Goal: Task Accomplishment & Management: Use online tool/utility

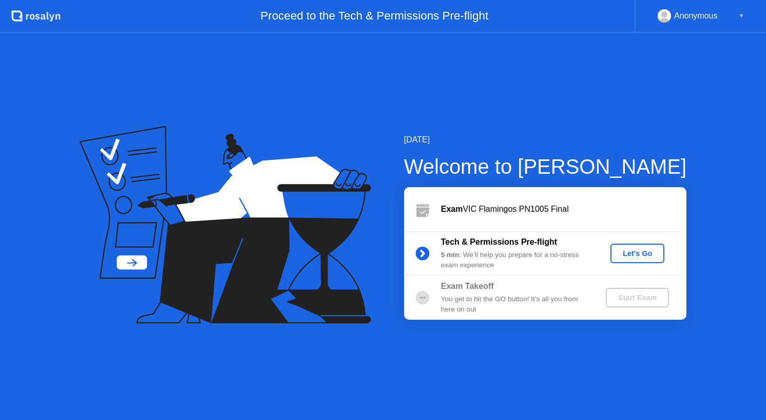
click at [648, 256] on div "Let's Go" at bounding box center [638, 253] width 46 height 8
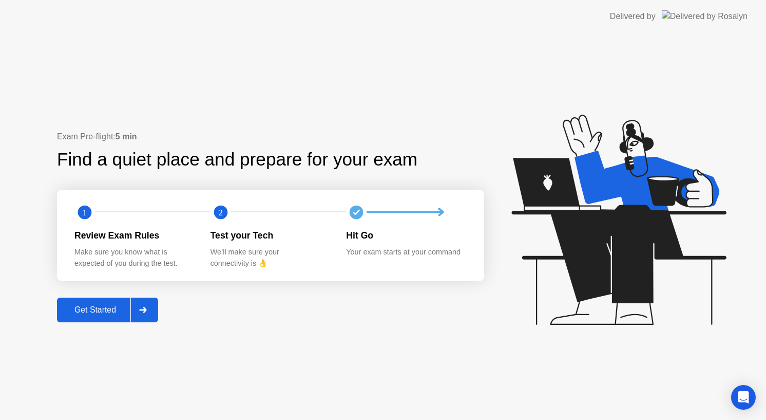
click at [96, 307] on div "Get Started" at bounding box center [95, 309] width 70 height 9
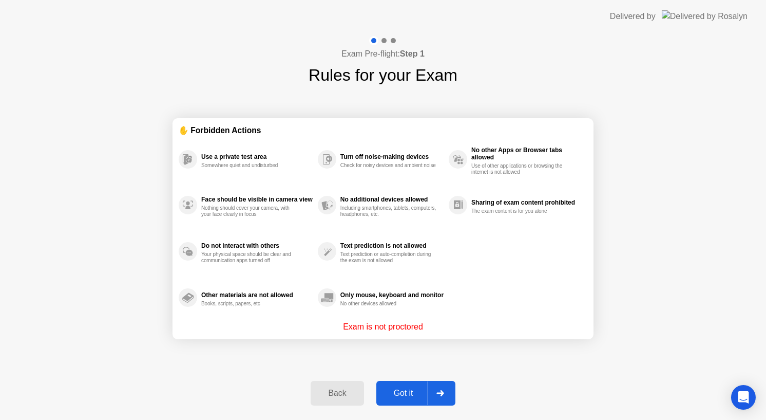
click at [401, 388] on div "Got it" at bounding box center [404, 392] width 48 height 9
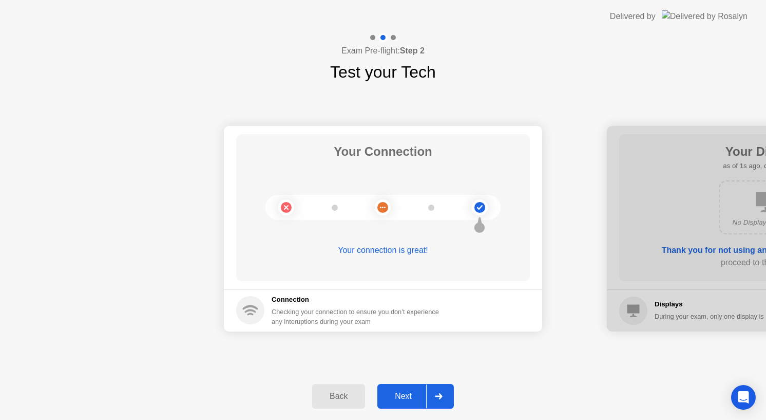
click at [401, 387] on button "Next" at bounding box center [415, 396] width 77 height 25
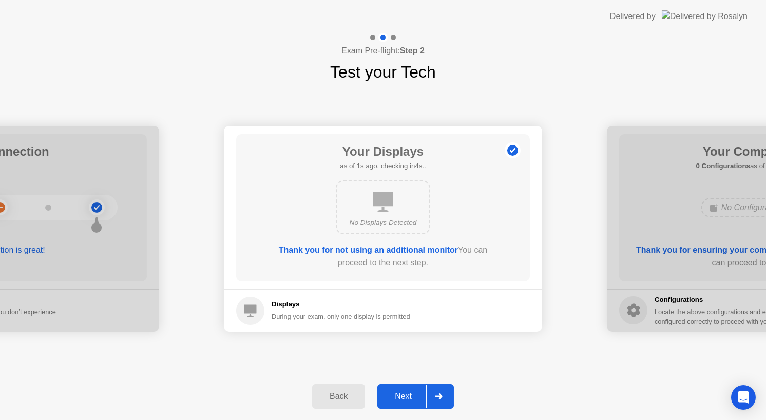
click at [401, 387] on button "Next" at bounding box center [415, 396] width 77 height 25
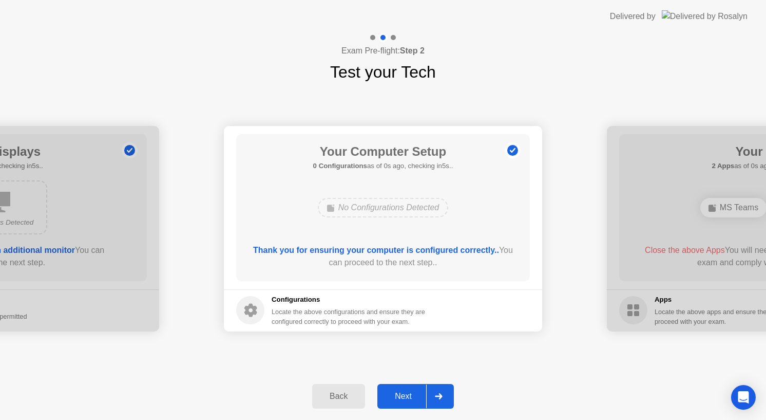
click at [401, 387] on button "Next" at bounding box center [415, 396] width 77 height 25
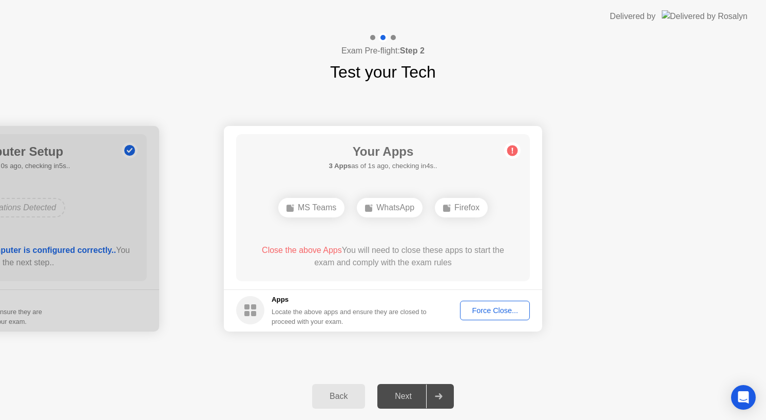
click at [489, 306] on div "Force Close..." at bounding box center [495, 310] width 63 height 8
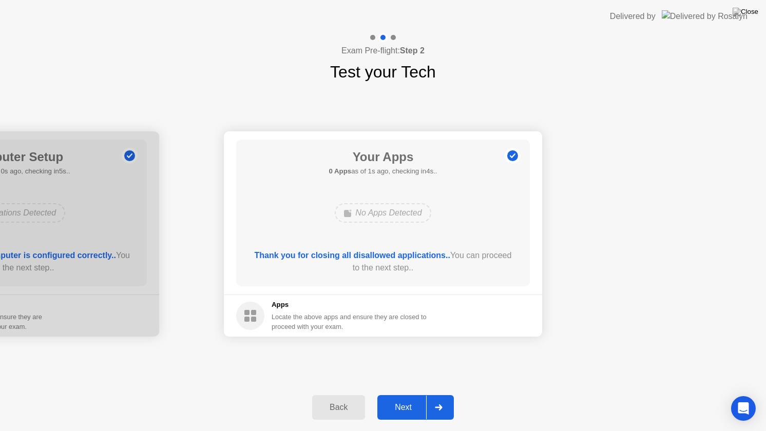
click at [420, 403] on div "Next" at bounding box center [404, 407] width 46 height 9
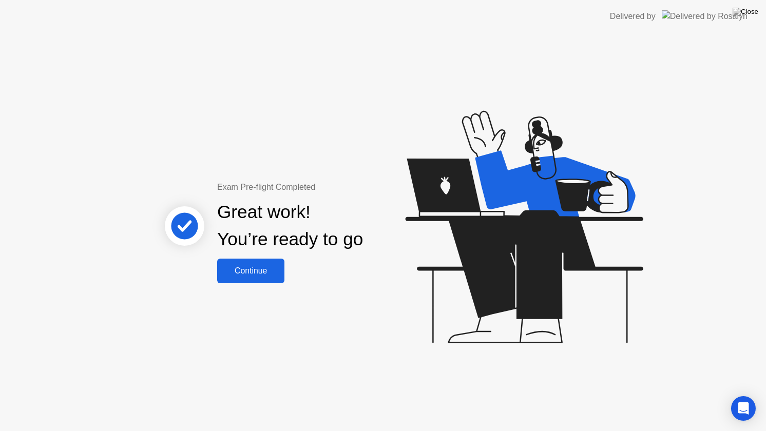
click at [256, 264] on button "Continue" at bounding box center [250, 271] width 67 height 25
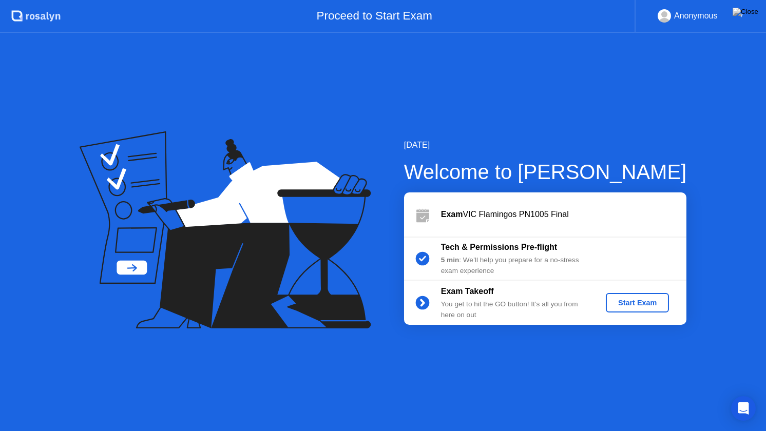
click at [641, 311] on button "Start Exam" at bounding box center [637, 303] width 63 height 20
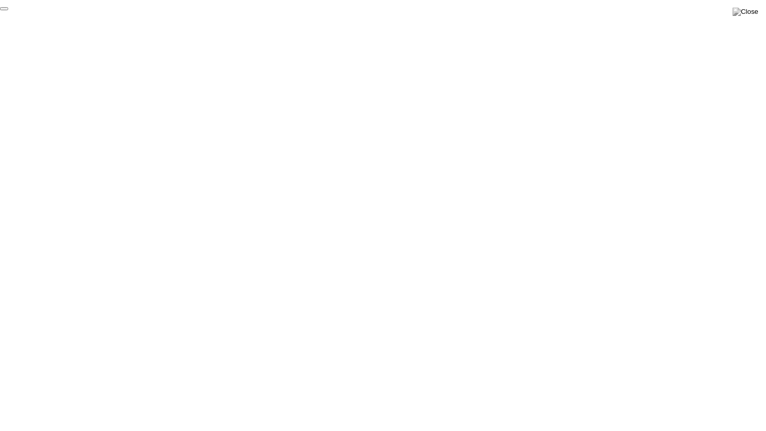
click at [8, 10] on button "End Proctoring Session" at bounding box center [4, 8] width 8 height 3
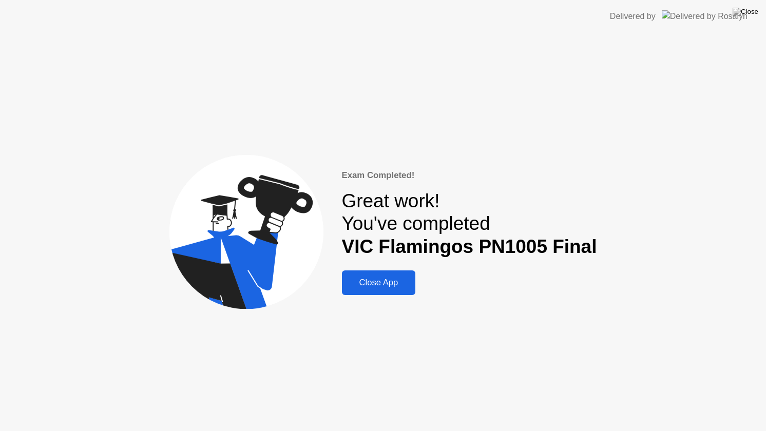
click at [394, 278] on div "Close App" at bounding box center [379, 283] width 68 height 10
